Goal: Task Accomplishment & Management: Manage account settings

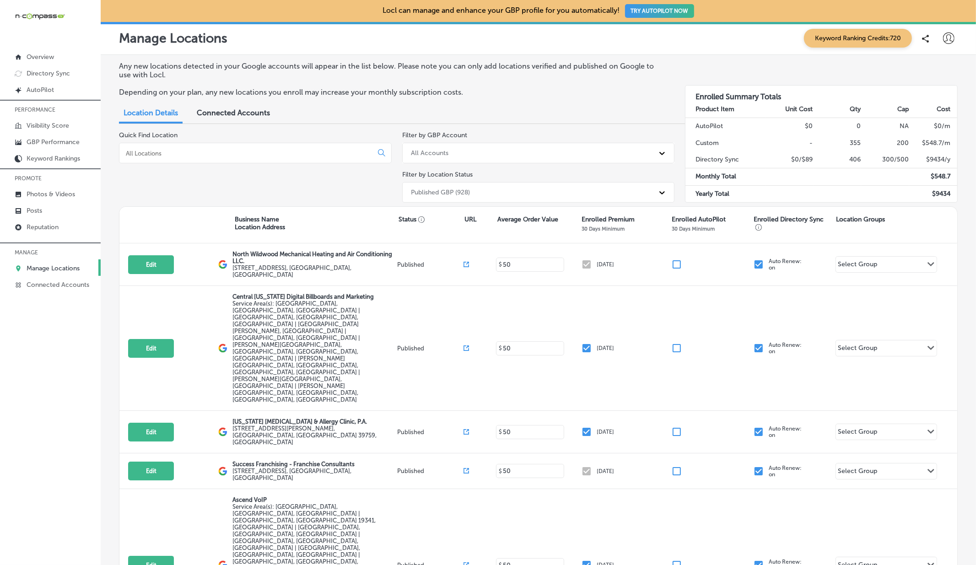
click at [949, 36] on icon at bounding box center [948, 37] width 11 height 11
click at [919, 119] on p "Log Out" at bounding box center [928, 118] width 27 height 11
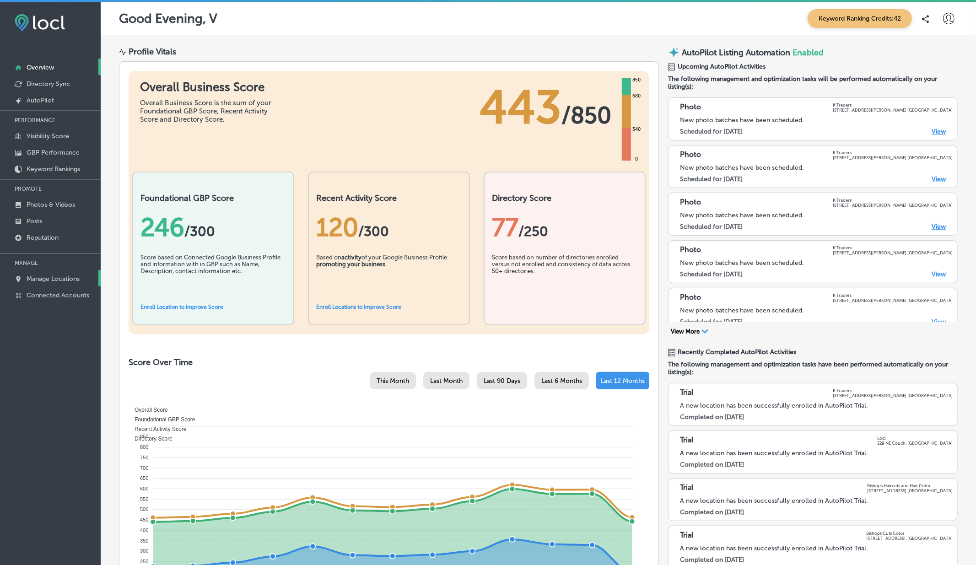
click at [55, 282] on p "Manage Locations" at bounding box center [53, 279] width 53 height 8
